Goal: Check status: Check status

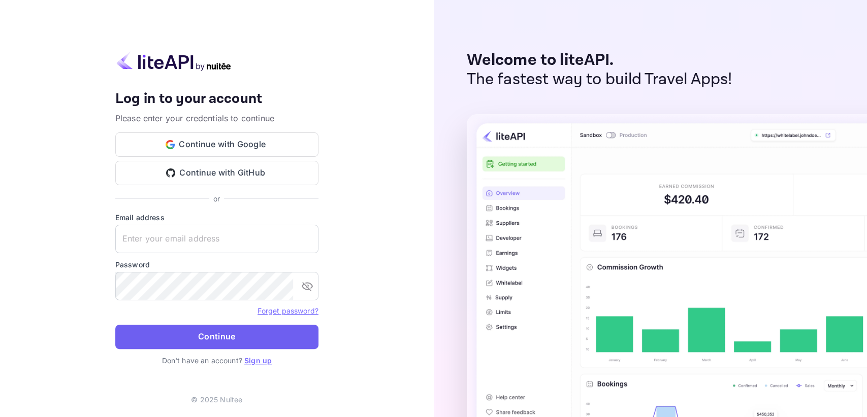
type input "[EMAIL_ADDRESS][DOMAIN_NAME]"
click at [252, 333] on button "Continue" at bounding box center [216, 337] width 203 height 24
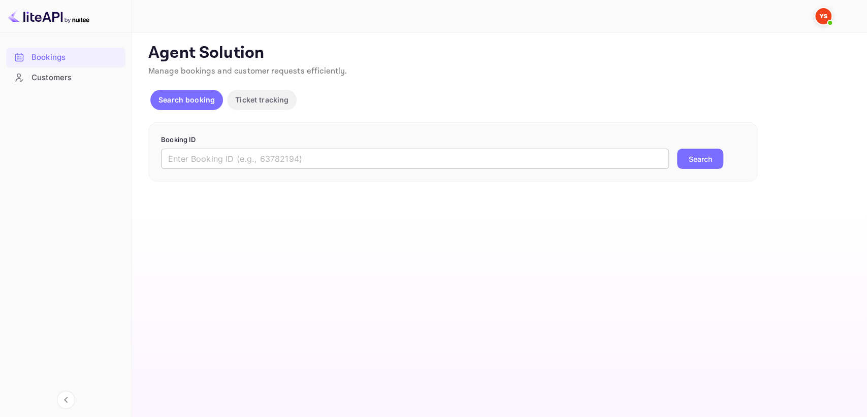
click at [193, 165] on input "text" at bounding box center [415, 159] width 508 height 20
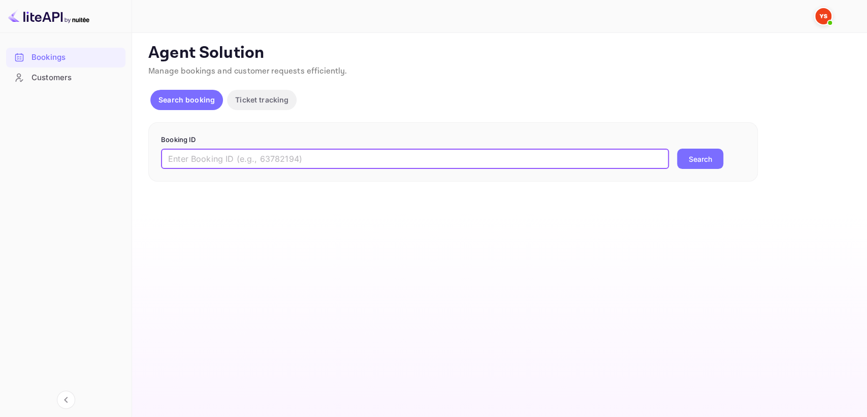
paste input "9333847"
type input "9333847"
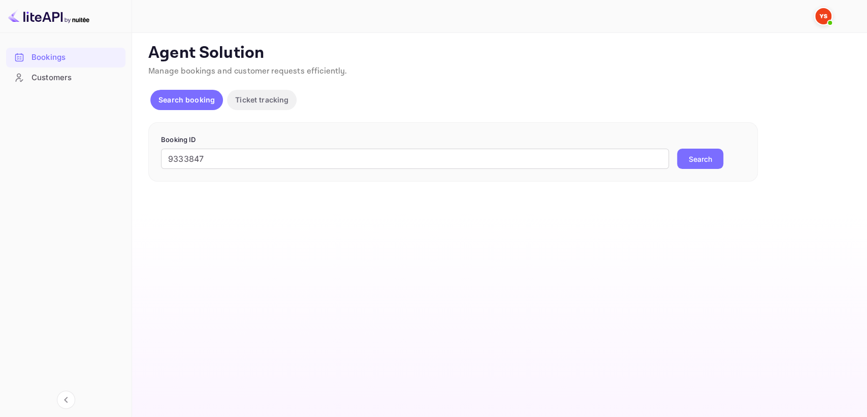
click at [693, 158] on button "Search" at bounding box center [700, 159] width 46 height 20
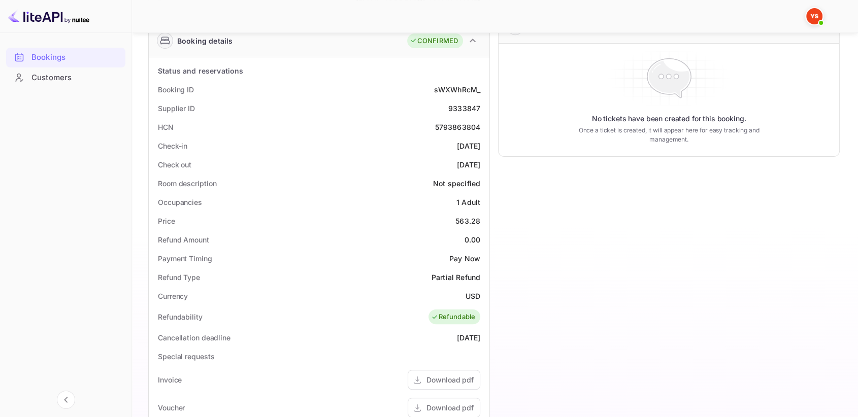
scroll to position [169, 0]
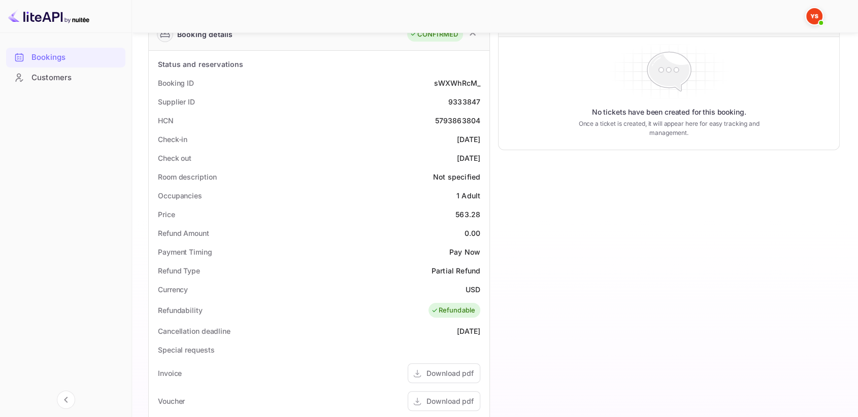
click at [469, 101] on div "9333847" at bounding box center [464, 101] width 32 height 11
copy div "9333847"
drag, startPoint x: 457, startPoint y: 213, endPoint x: 487, endPoint y: 212, distance: 31.0
click at [487, 212] on div "Status and reservations Booking ID sWXWhRcM_ Supplier ID 9333847 HCN 5793863804…" at bounding box center [319, 331] width 341 height 560
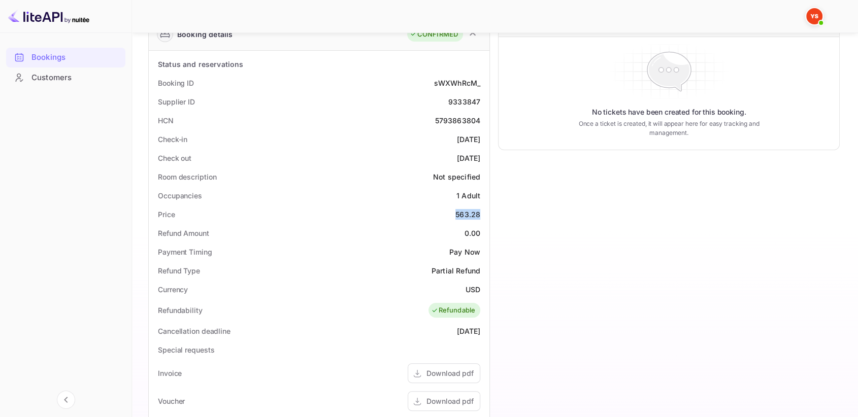
copy div "563.28"
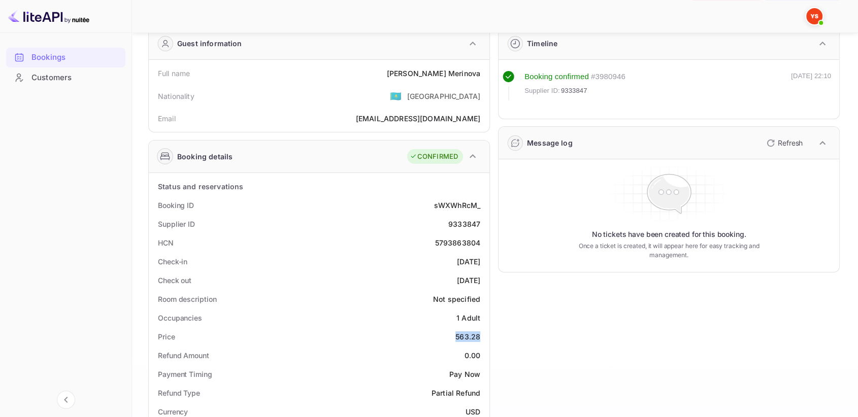
scroll to position [0, 0]
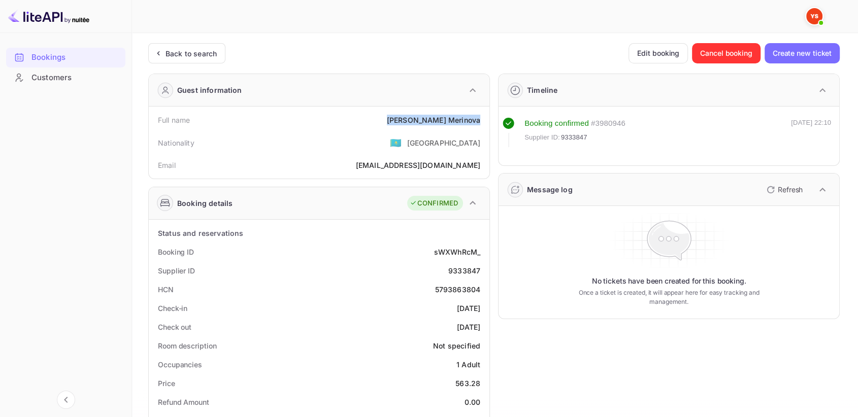
drag, startPoint x: 424, startPoint y: 117, endPoint x: 483, endPoint y: 114, distance: 60.0
click at [483, 114] on div "Full name [PERSON_NAME]" at bounding box center [319, 120] width 333 height 19
copy div "[PERSON_NAME]"
click at [182, 52] on div "Back to search" at bounding box center [191, 53] width 51 height 11
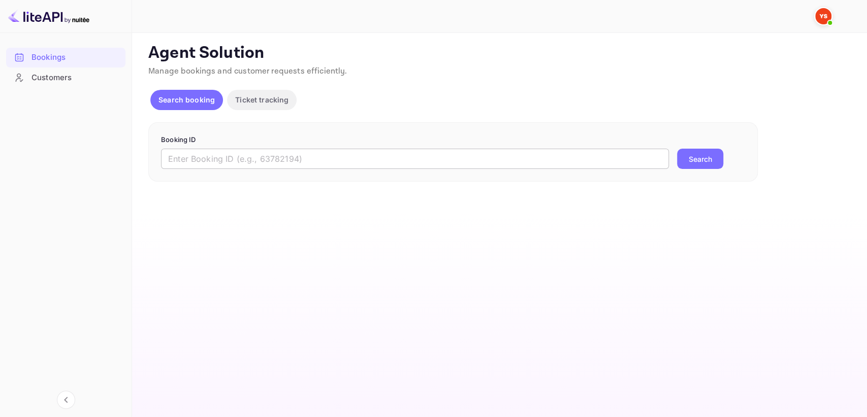
click at [238, 164] on input "text" at bounding box center [415, 159] width 508 height 20
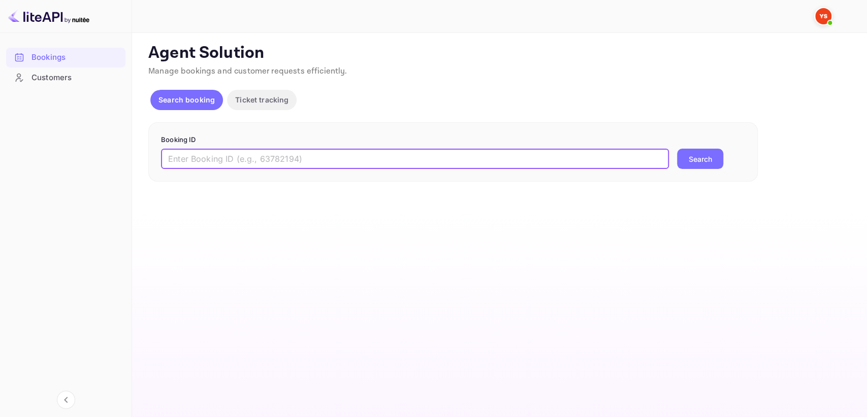
paste input "8290379"
type input "8290379"
click at [698, 153] on button "Search" at bounding box center [700, 159] width 46 height 20
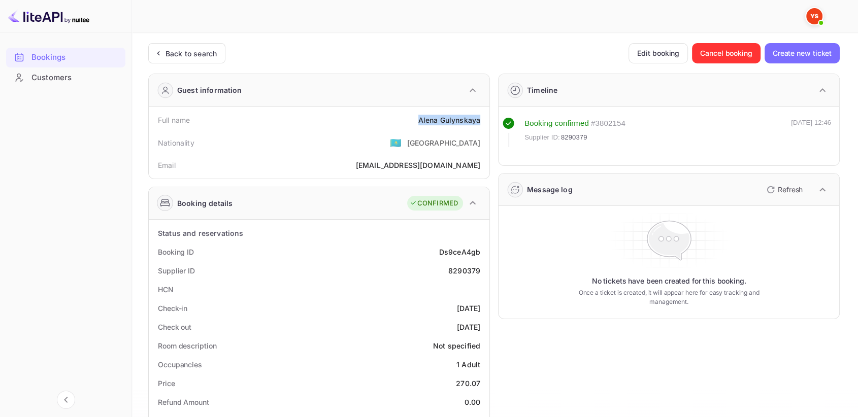
drag, startPoint x: 479, startPoint y: 122, endPoint x: 410, endPoint y: 124, distance: 69.1
click at [410, 124] on div "Full name [PERSON_NAME]" at bounding box center [319, 120] width 333 height 19
copy div "[PERSON_NAME]"
click at [473, 271] on div "8290379" at bounding box center [464, 271] width 32 height 11
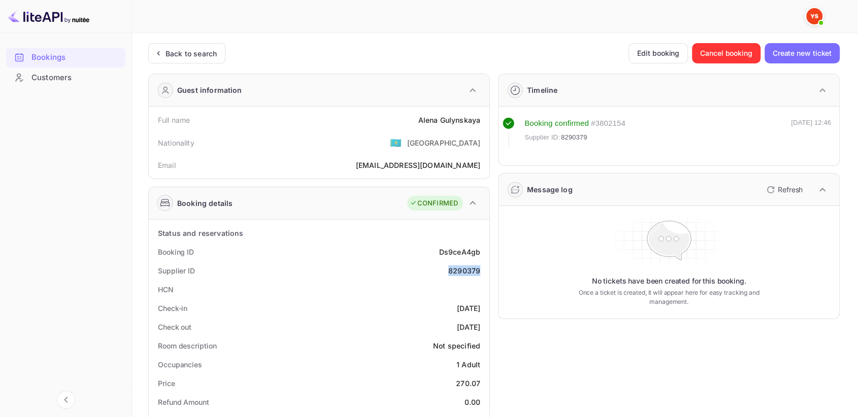
copy div "8290379"
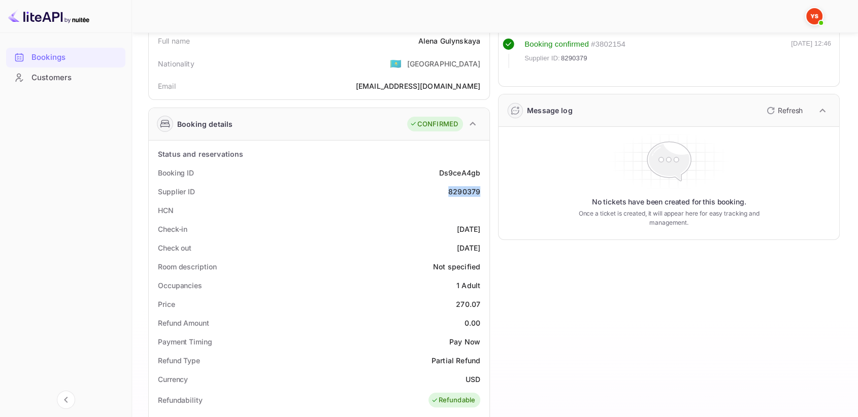
scroll to position [169, 0]
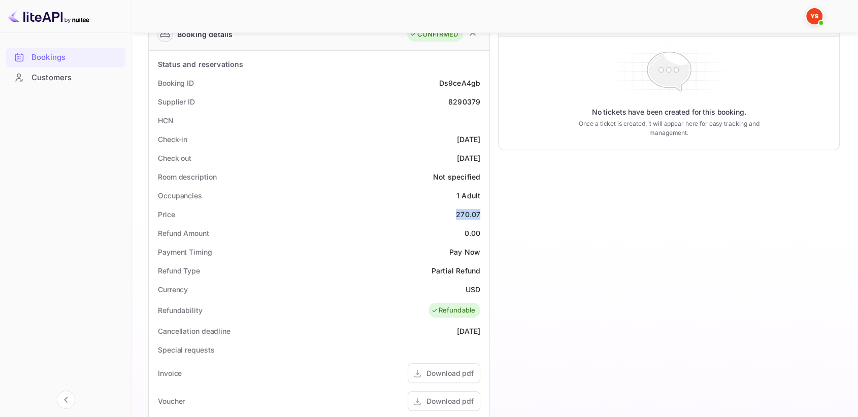
drag, startPoint x: 451, startPoint y: 215, endPoint x: 483, endPoint y: 212, distance: 32.7
click at [483, 212] on div "Price 270.07" at bounding box center [319, 214] width 333 height 19
copy div "270.07"
